Goal: Check status: Verify the current state of an ongoing process or item

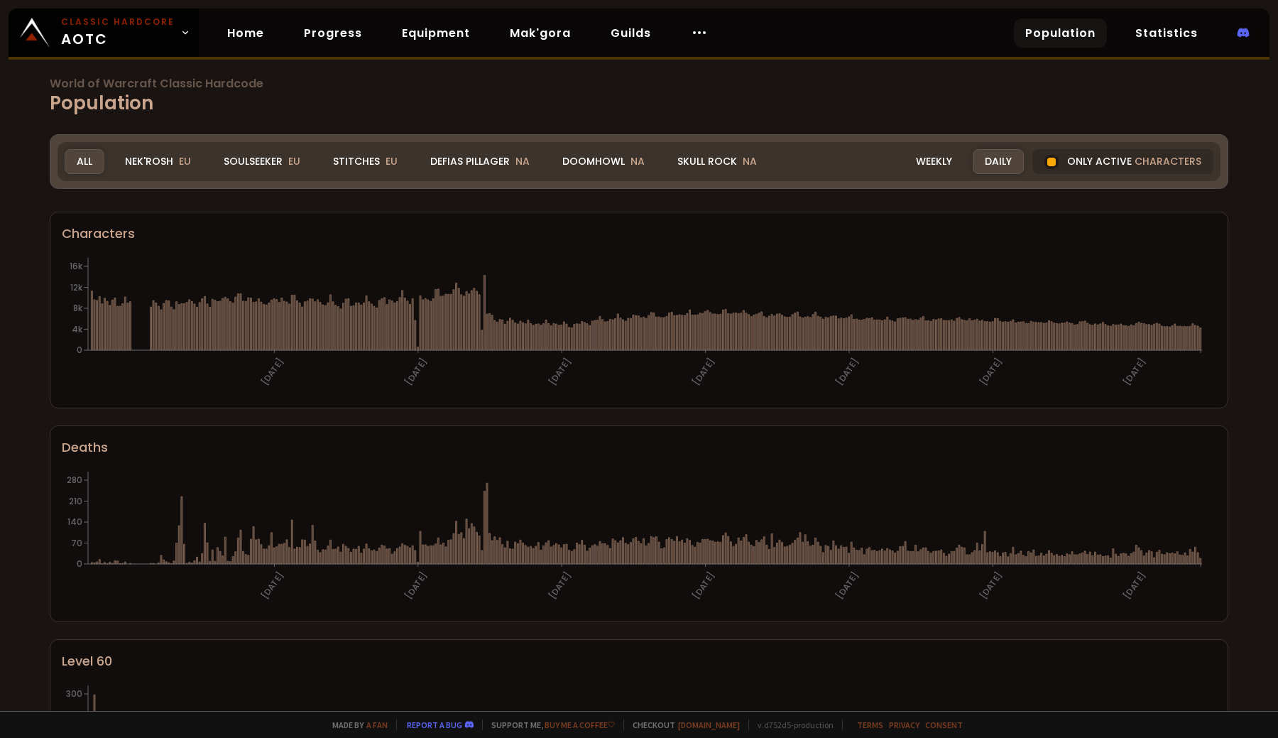
click at [851, 94] on h1 "World of Warcraft Classic Hardcode Population" at bounding box center [639, 97] width 1179 height 39
click at [260, 33] on link "Home" at bounding box center [246, 32] width 60 height 29
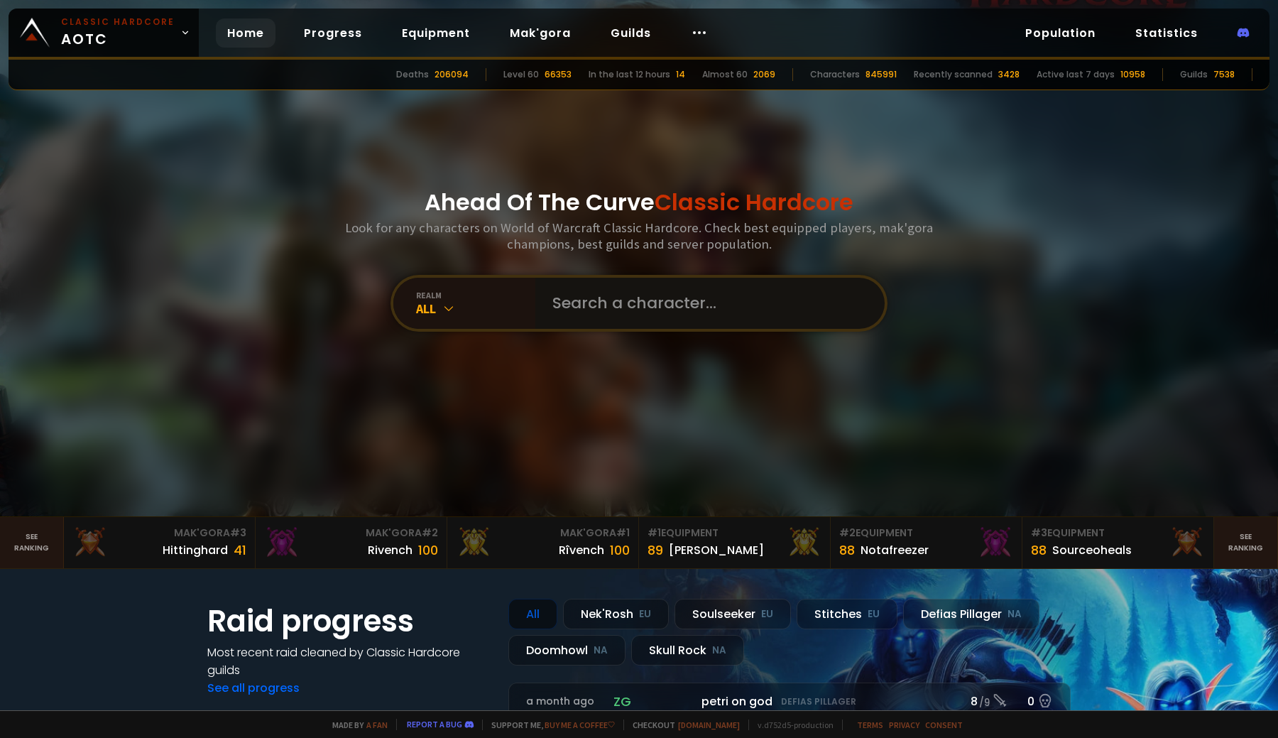
click at [702, 321] on input "text" at bounding box center [706, 303] width 324 height 51
click at [501, 307] on div "All" at bounding box center [475, 308] width 119 height 16
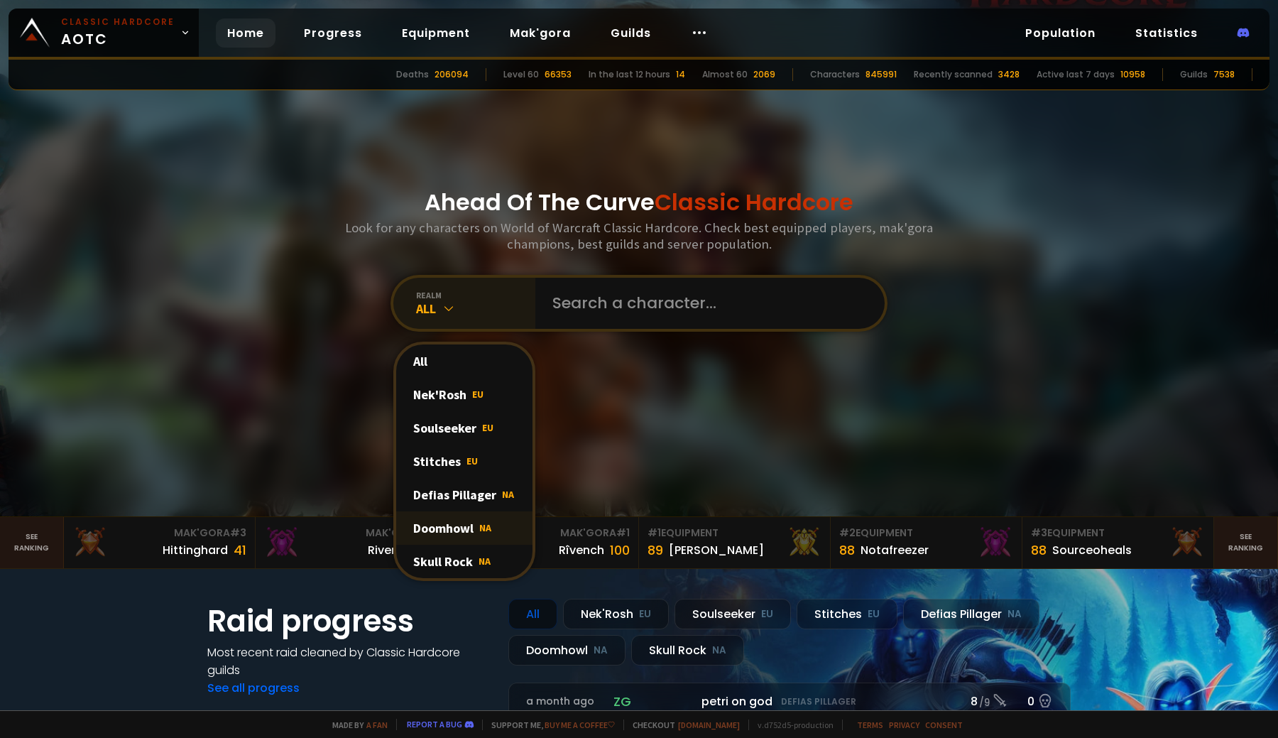
click at [469, 533] on div "Doomhowl NA" at bounding box center [464, 527] width 136 height 33
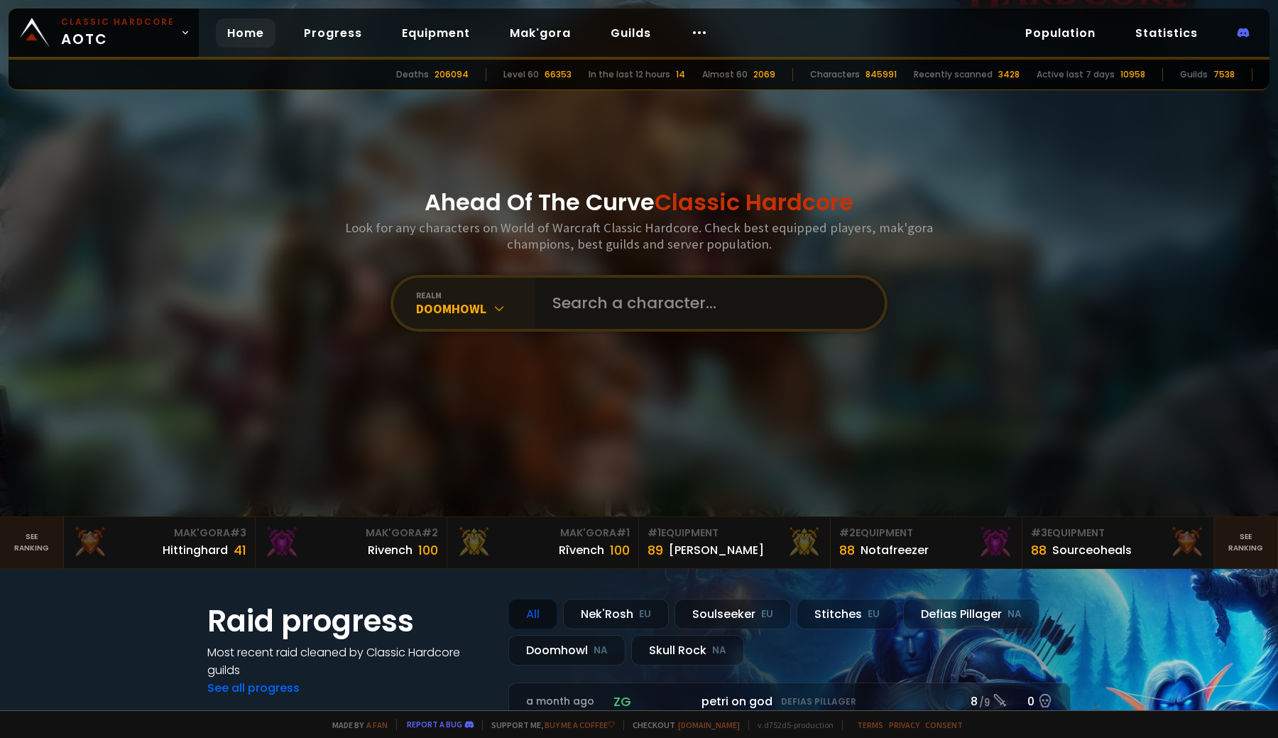
click at [615, 300] on input "text" at bounding box center [706, 303] width 324 height 51
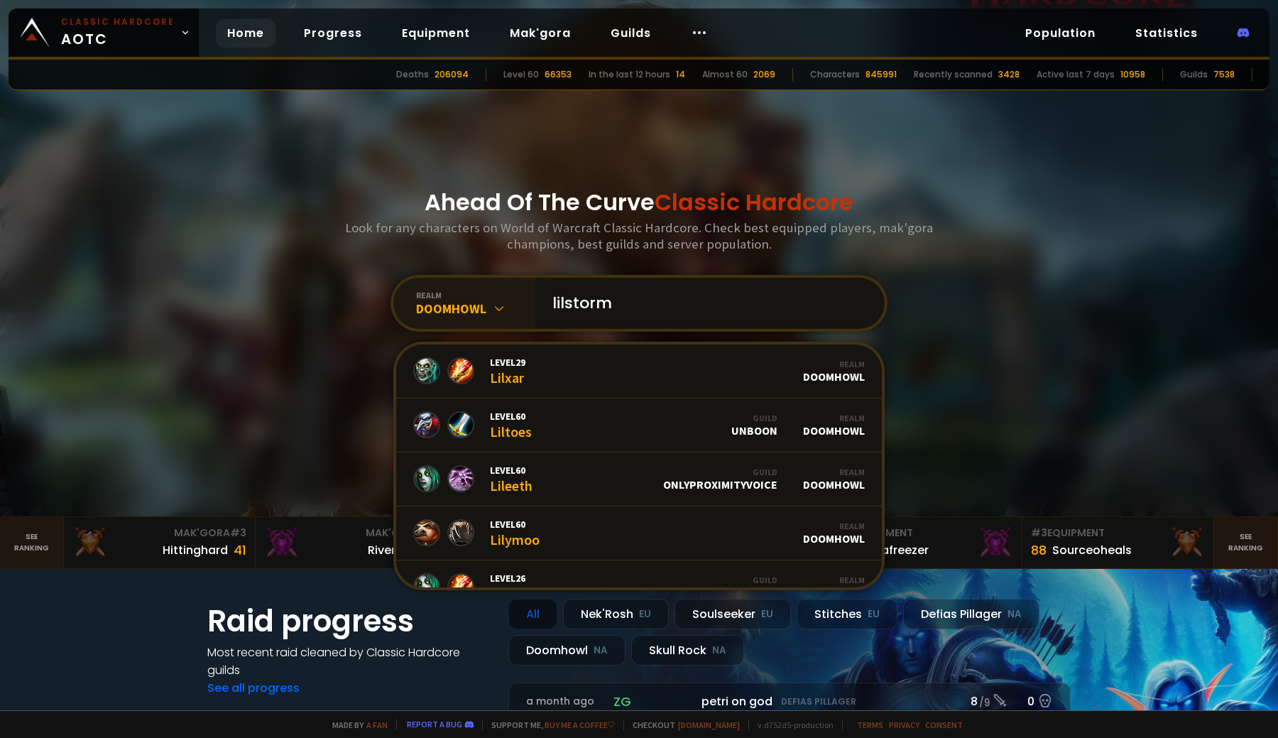
type input "lilstormy"
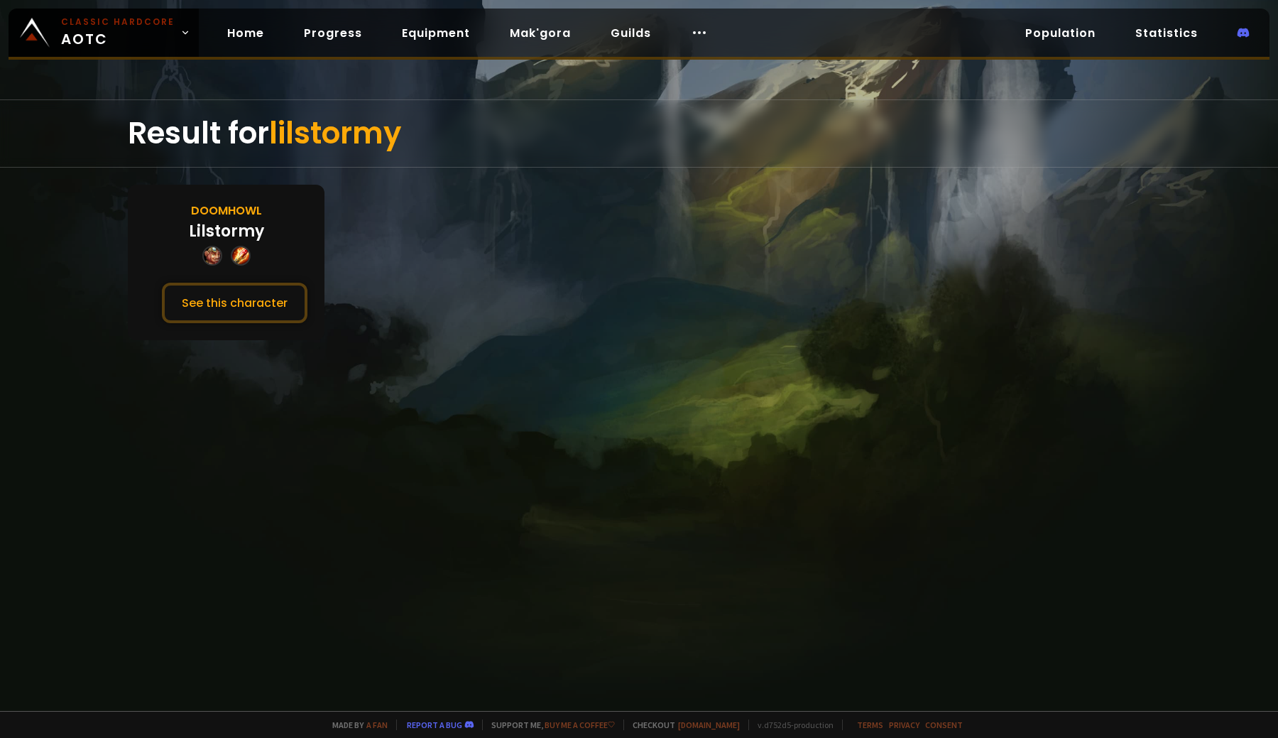
click at [346, 342] on div "Result for lilstormy Doomhowl Lilstormy See this character" at bounding box center [639, 404] width 1278 height 611
click at [223, 305] on button "See this character" at bounding box center [235, 303] width 146 height 40
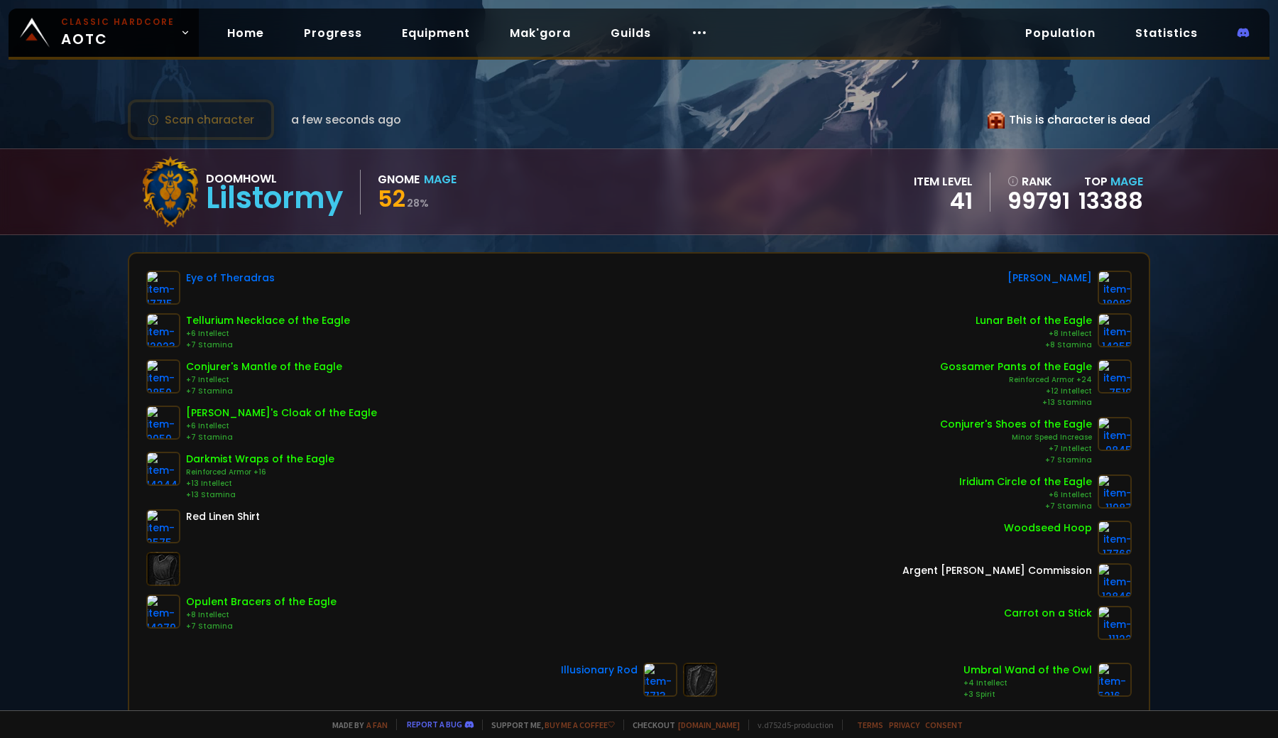
click at [988, 115] on icon at bounding box center [996, 119] width 17 height 17
